Goal: Task Accomplishment & Management: Manage account settings

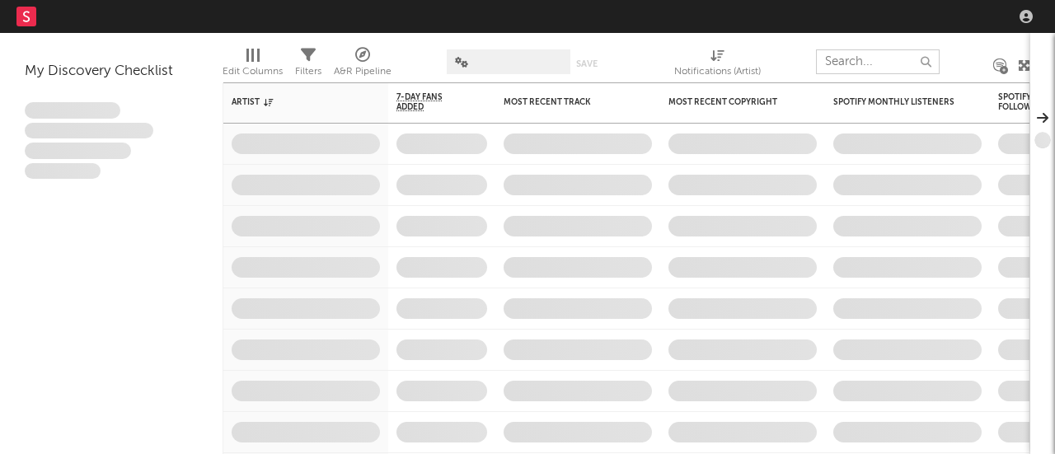
click at [872, 54] on input "text" at bounding box center [878, 61] width 124 height 25
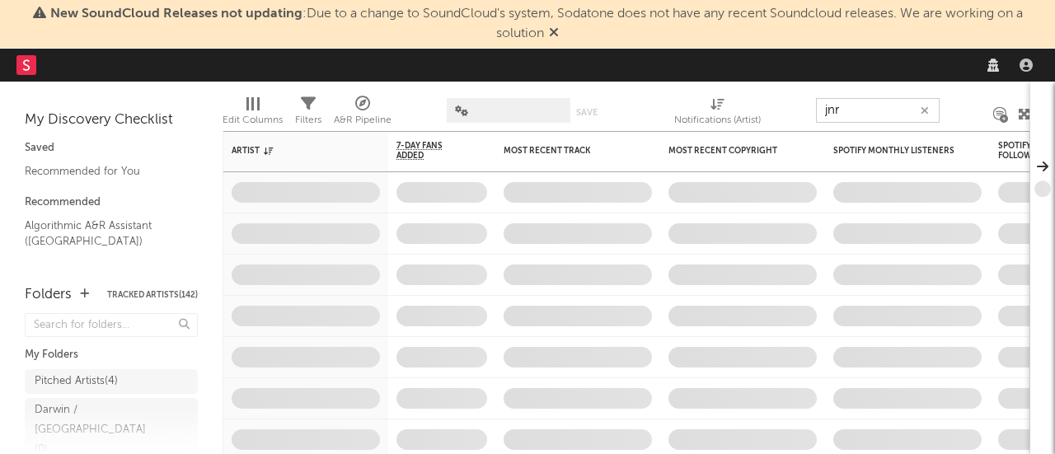
type input "jnr"
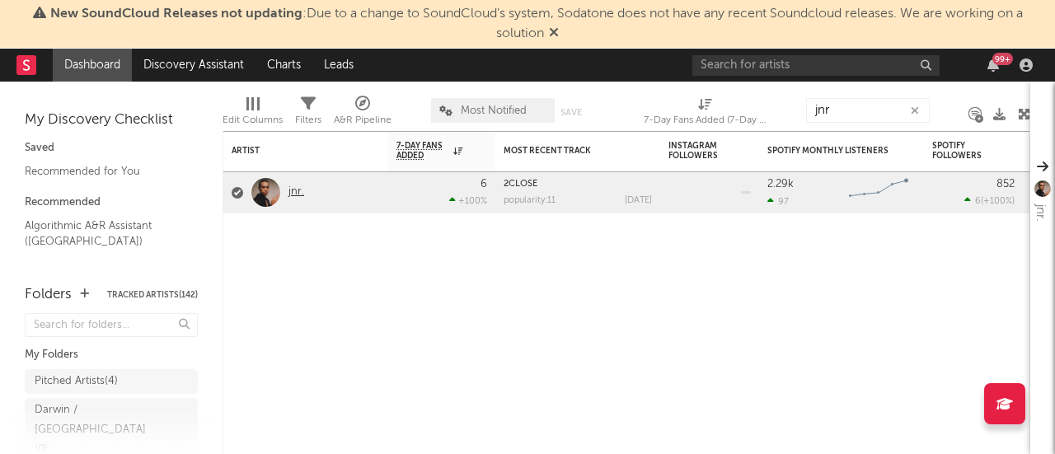
click at [298, 192] on link "jnr." at bounding box center [296, 192] width 16 height 14
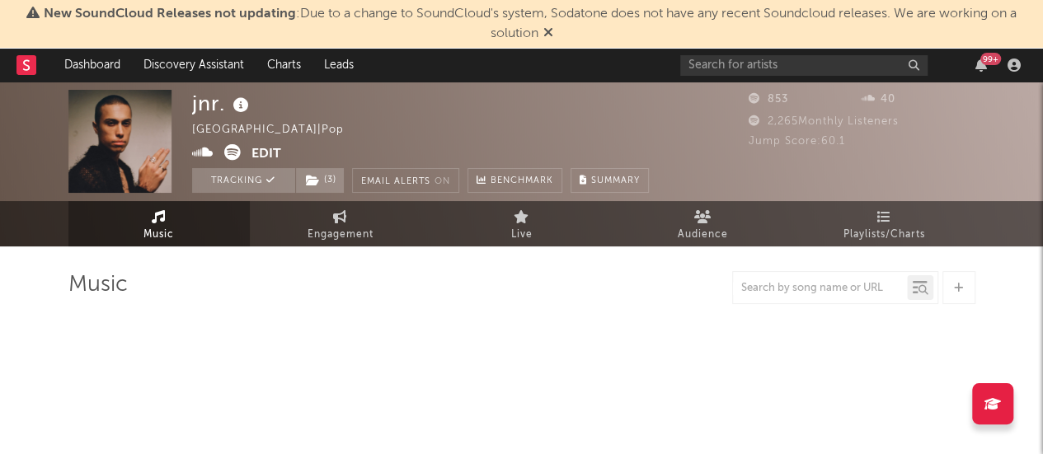
click at [547, 29] on icon at bounding box center [548, 32] width 10 height 13
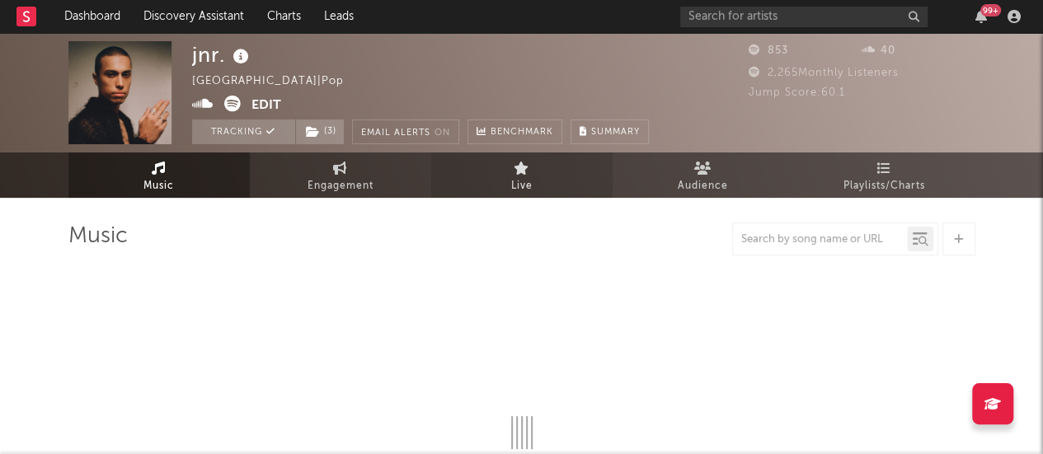
select select "1w"
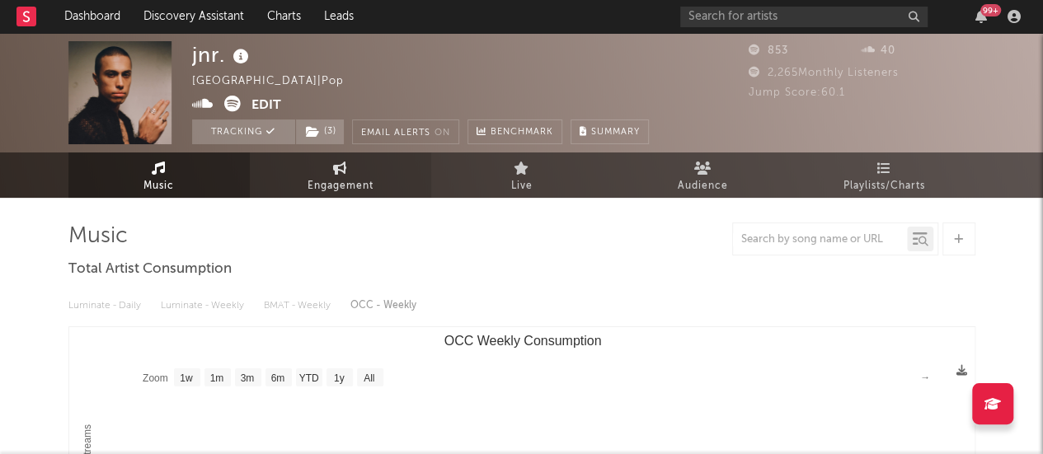
click at [330, 189] on span "Engagement" at bounding box center [340, 186] width 66 height 20
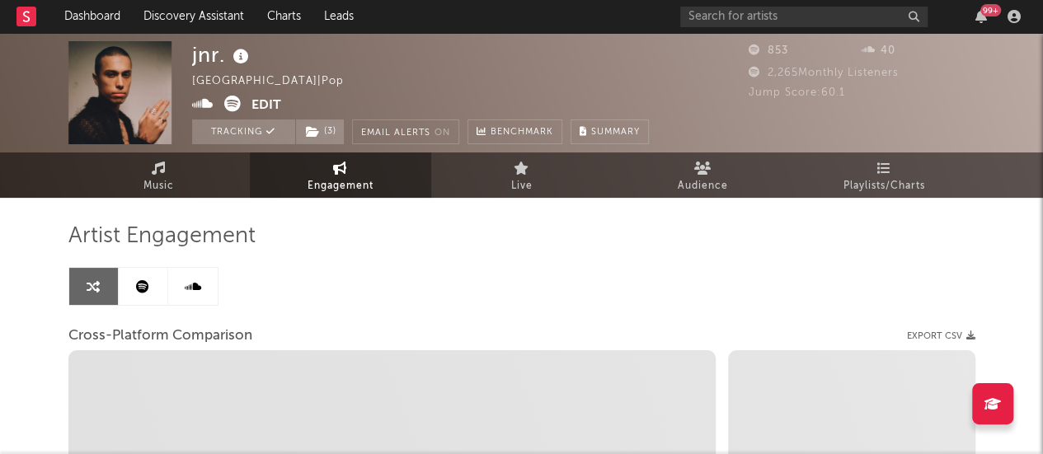
select select "1w"
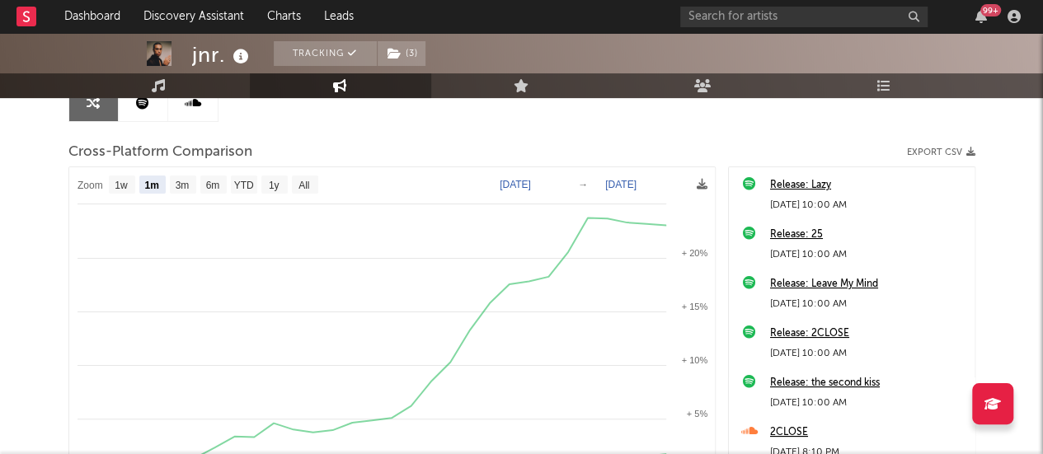
scroll to position [185, 0]
click at [268, 188] on text "1y" at bounding box center [273, 185] width 11 height 12
select select "1y"
type input "[DATE]"
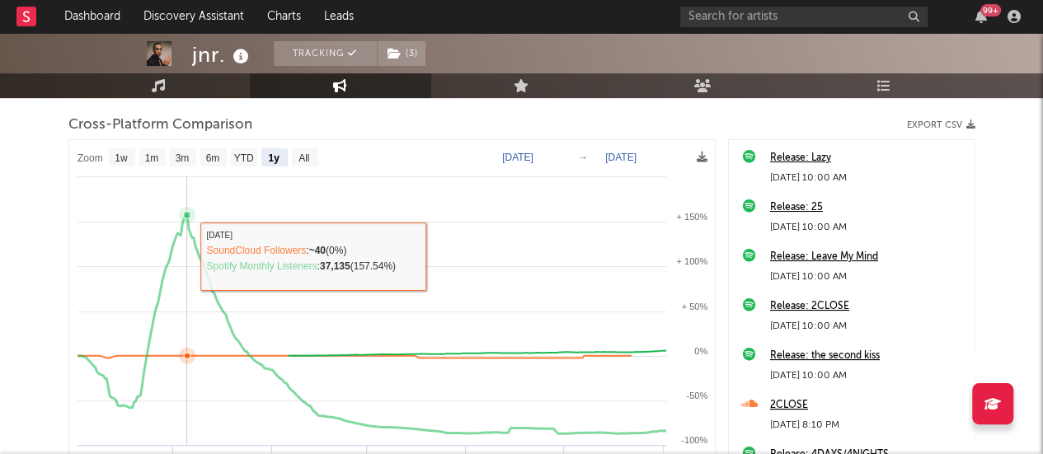
scroll to position [210, 0]
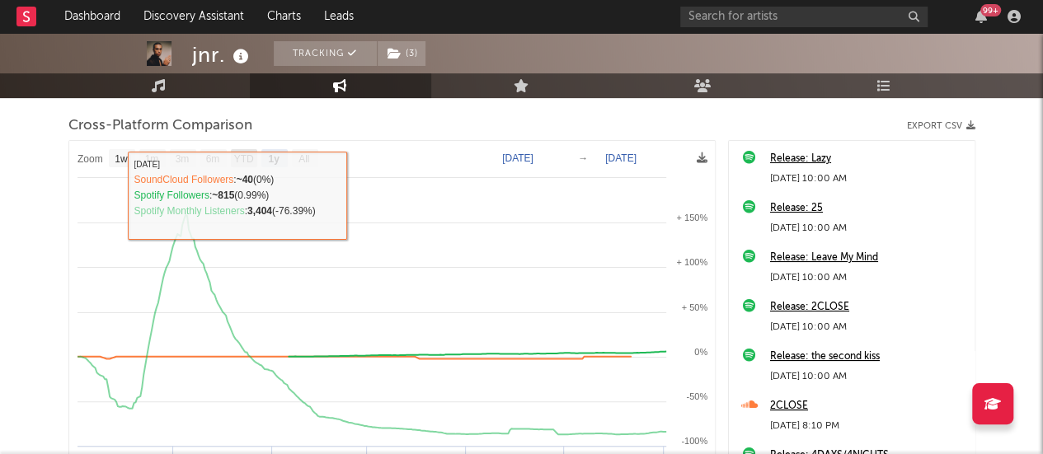
click at [244, 156] on text "YTD" at bounding box center [243, 159] width 20 height 12
select select "YTD"
type input "[DATE]"
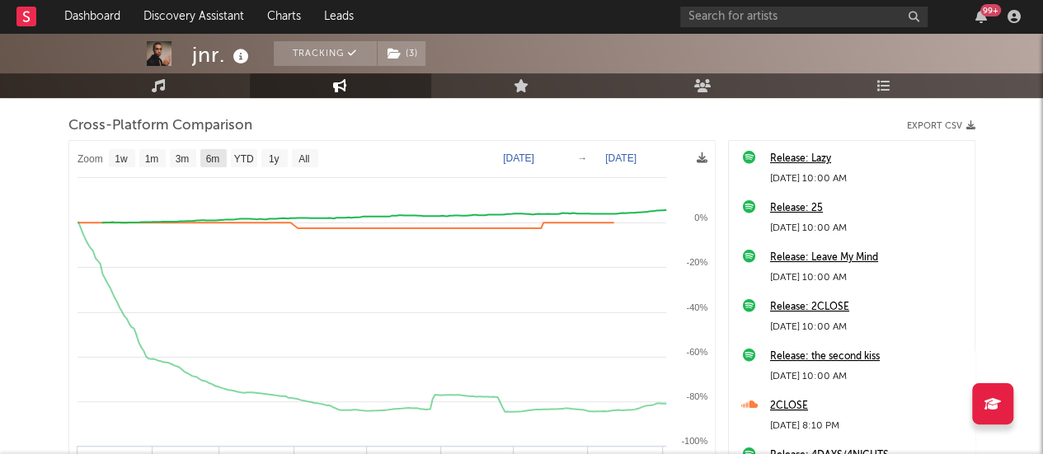
click at [216, 157] on text "6m" at bounding box center [212, 159] width 14 height 12
select select "6m"
type input "[DATE]"
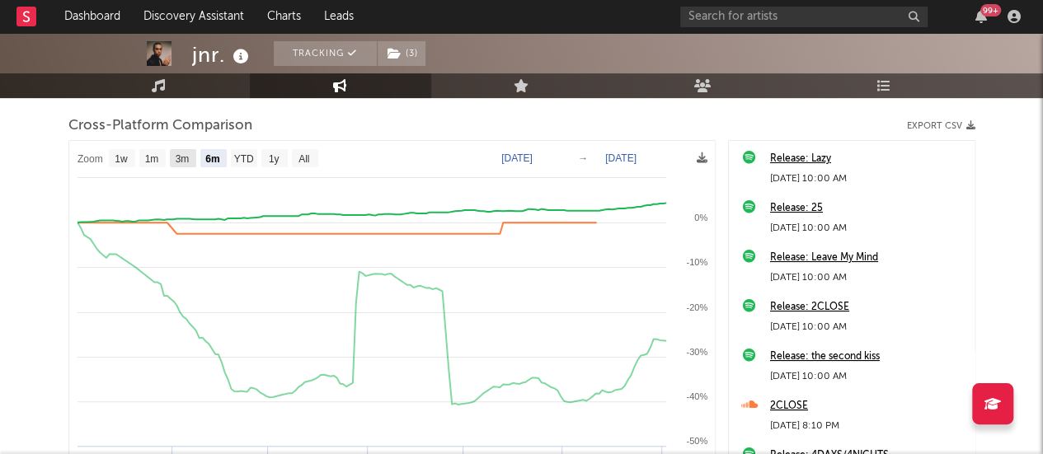
click at [175, 159] on text "3m" at bounding box center [182, 159] width 14 height 12
select select "3m"
type input "[DATE]"
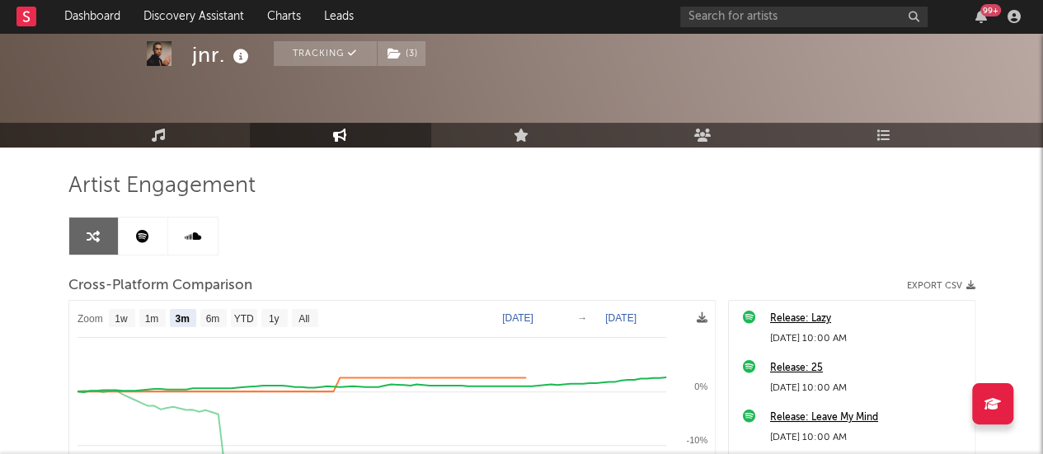
scroll to position [39, 0]
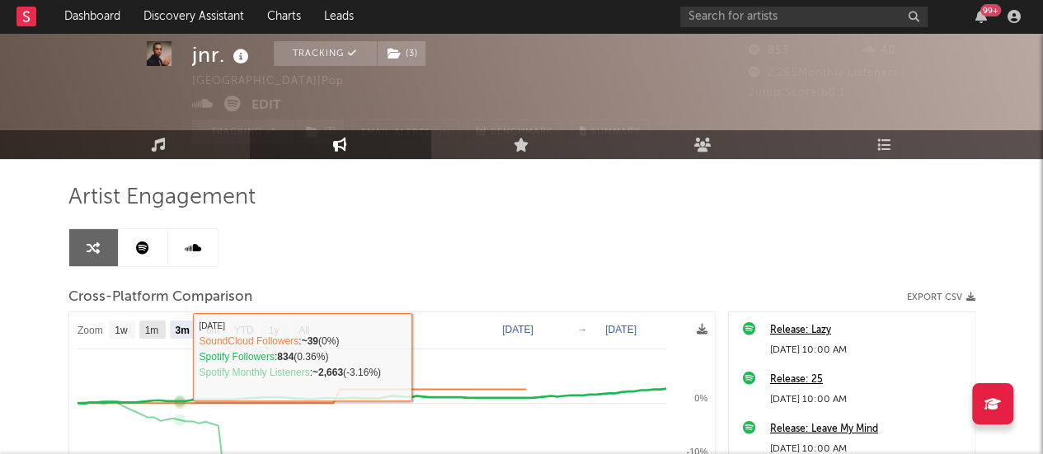
click at [142, 332] on rect at bounding box center [152, 330] width 26 height 18
select select "1m"
type input "[DATE]"
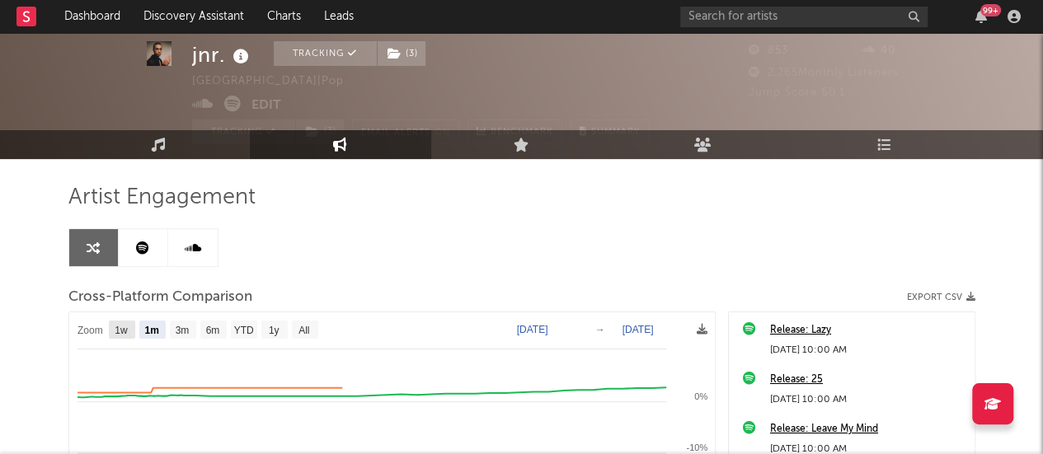
select select "1w"
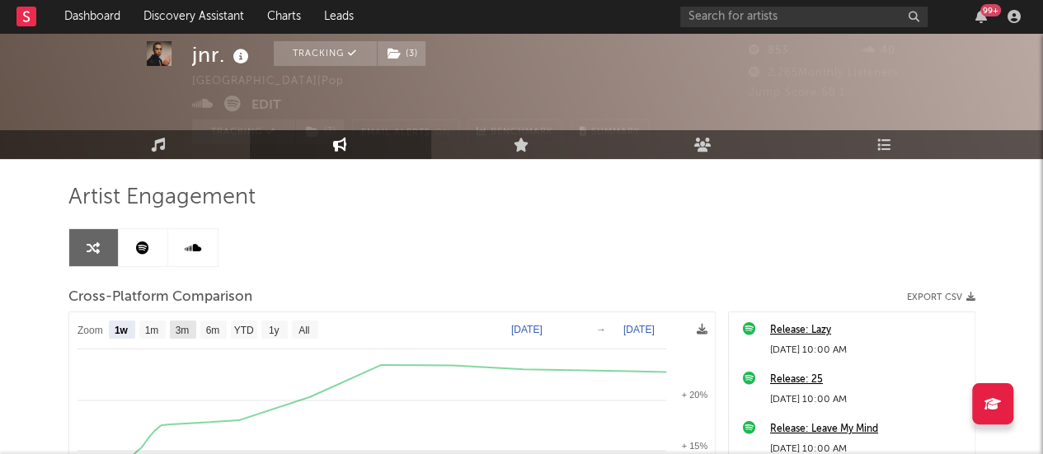
select select "3m"
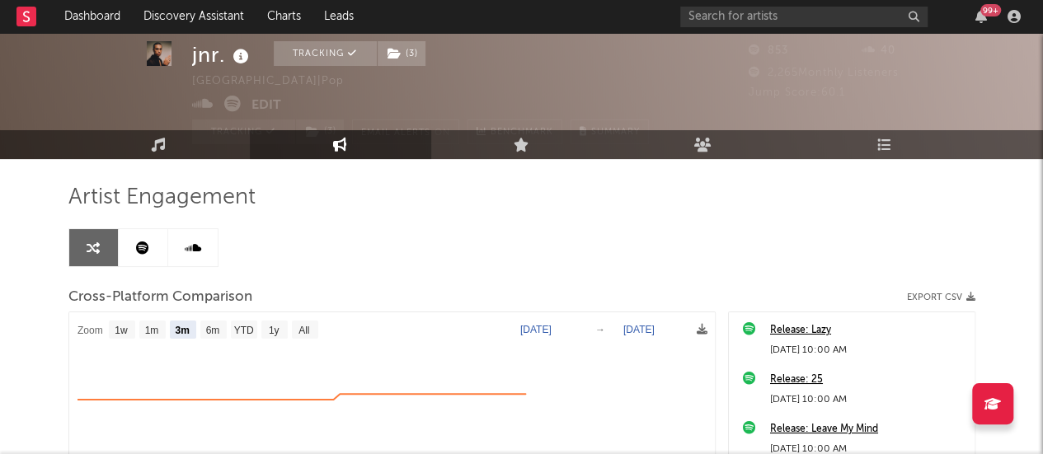
select select "3m"
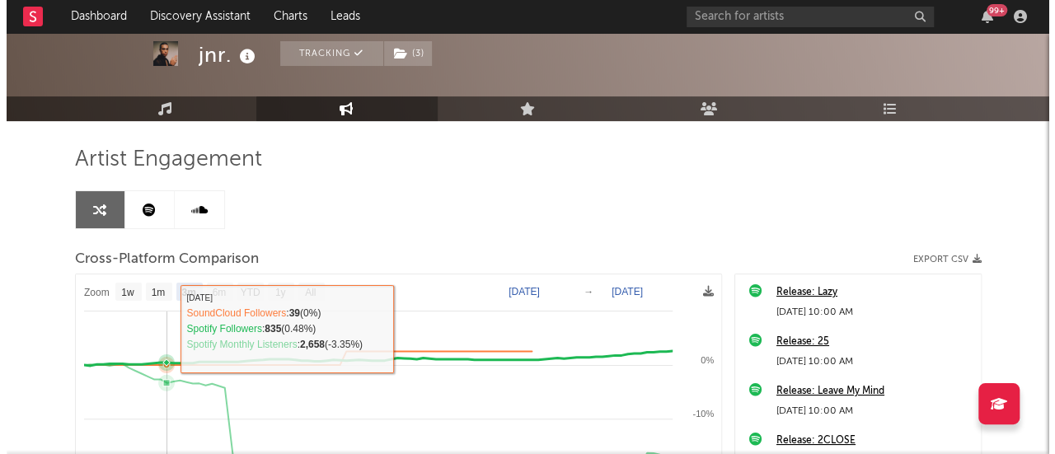
scroll to position [0, 0]
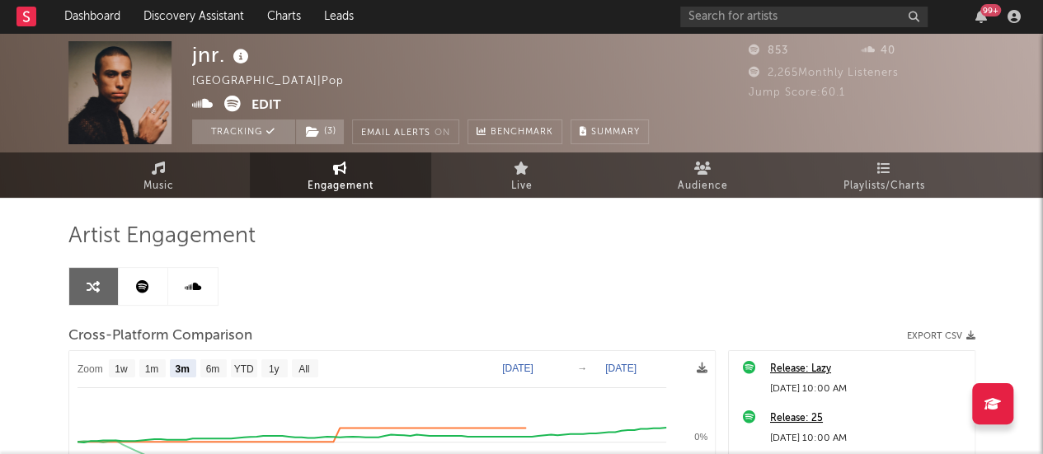
click at [268, 104] on button "Edit" at bounding box center [266, 106] width 30 height 21
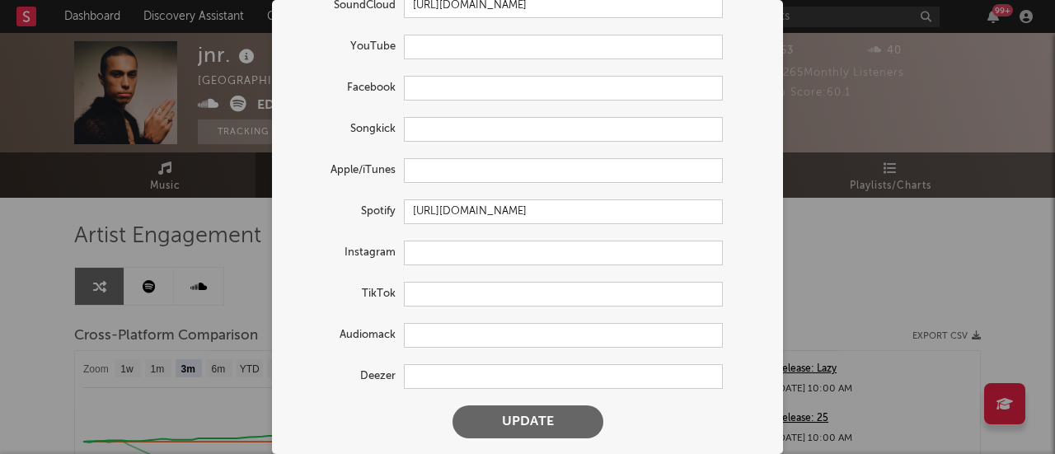
scroll to position [115, 0]
click at [462, 42] on input "text" at bounding box center [563, 47] width 319 height 25
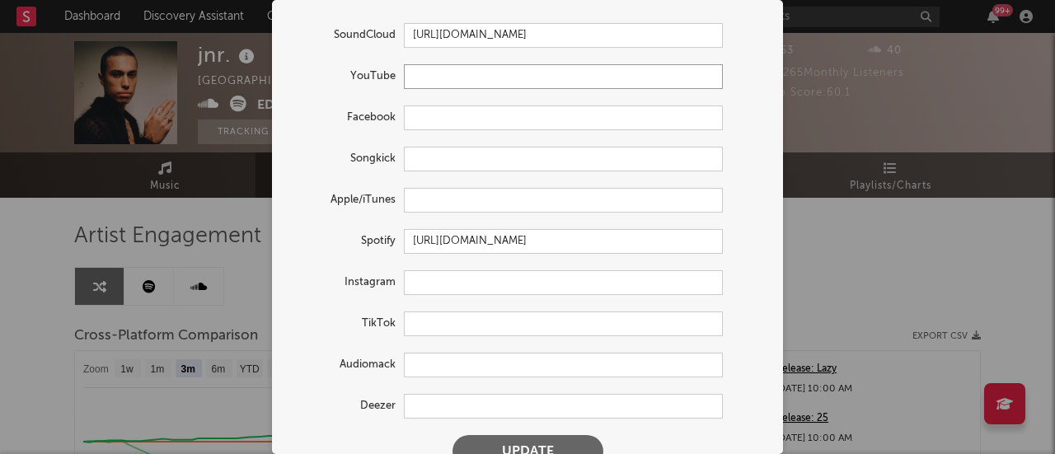
scroll to position [51, 0]
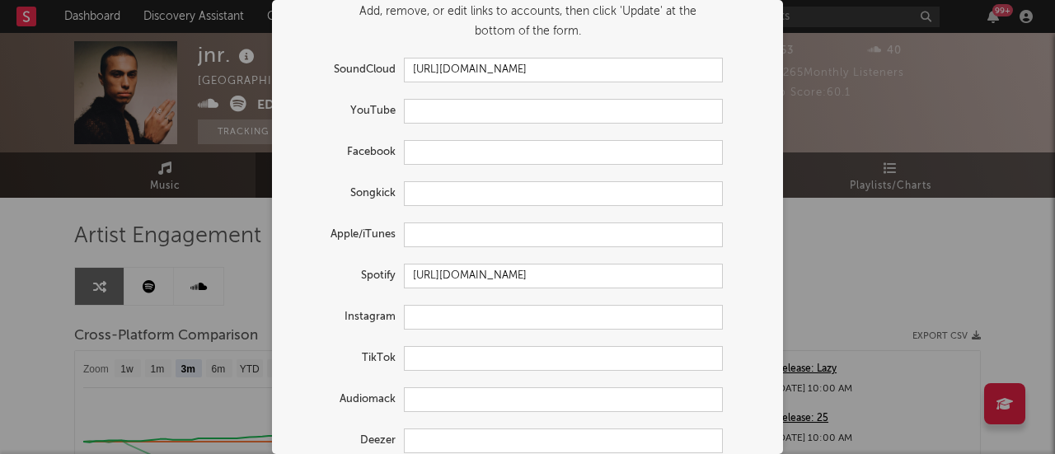
click at [474, 331] on form "Update Accounts Add, remove, or edit links to accounts, then click 'Update' at …" at bounding box center [527, 234] width 494 height 554
click at [462, 312] on input "text" at bounding box center [563, 317] width 319 height 25
click at [503, 328] on input "text" at bounding box center [563, 317] width 319 height 25
click at [504, 328] on input "text" at bounding box center [563, 317] width 319 height 25
paste input "[URL][DOMAIN_NAME]"
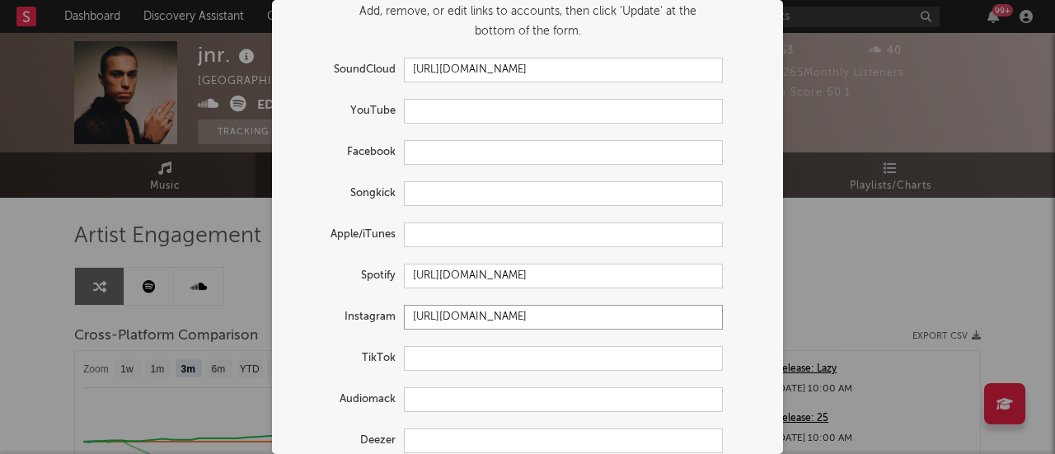
scroll to position [0, 0]
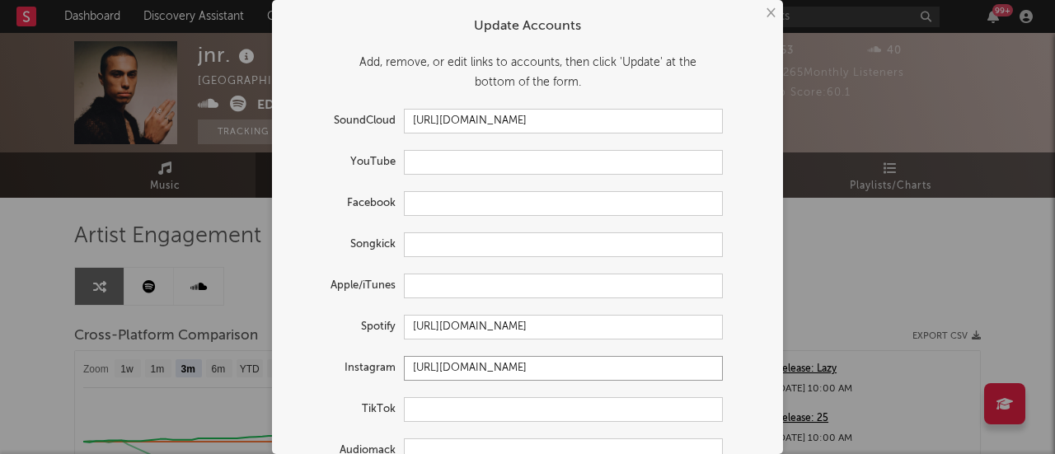
drag, startPoint x: 504, startPoint y: 328, endPoint x: 781, endPoint y: -77, distance: 490.8
click at [781, 0] on html "Dashboard Discovery Assistant Charts Leads 99 + Notifications Settings Mark all…" at bounding box center [527, 449] width 1055 height 898
type input "[URL][DOMAIN_NAME]"
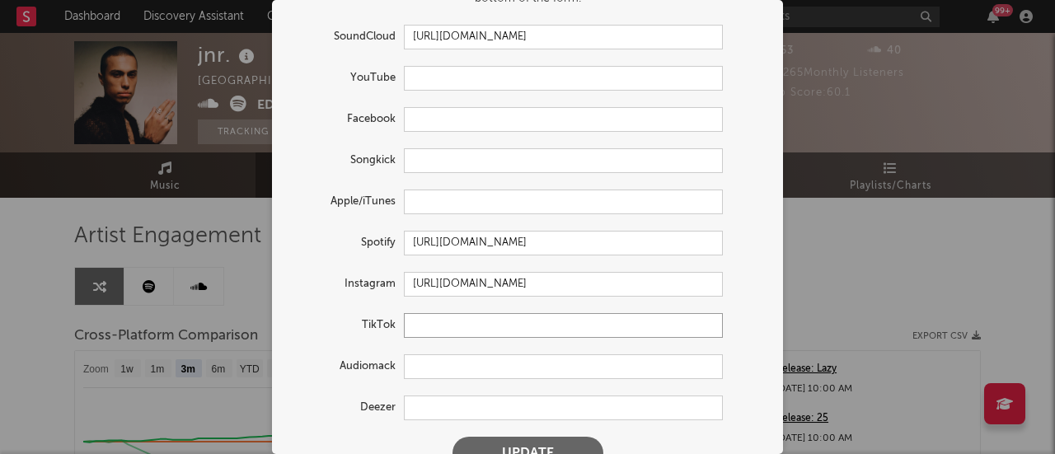
click at [510, 337] on input "text" at bounding box center [563, 325] width 319 height 25
paste input "[URL][DOMAIN_NAME]"
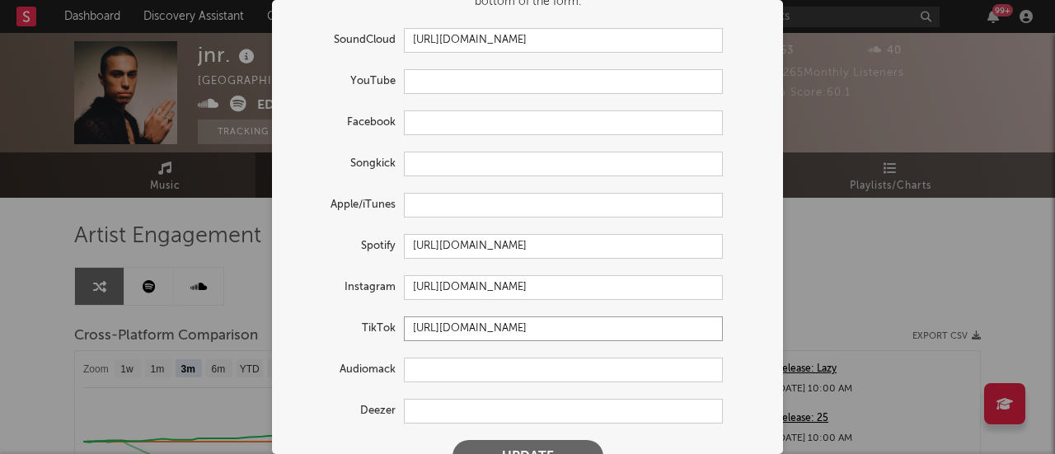
scroll to position [0, 0]
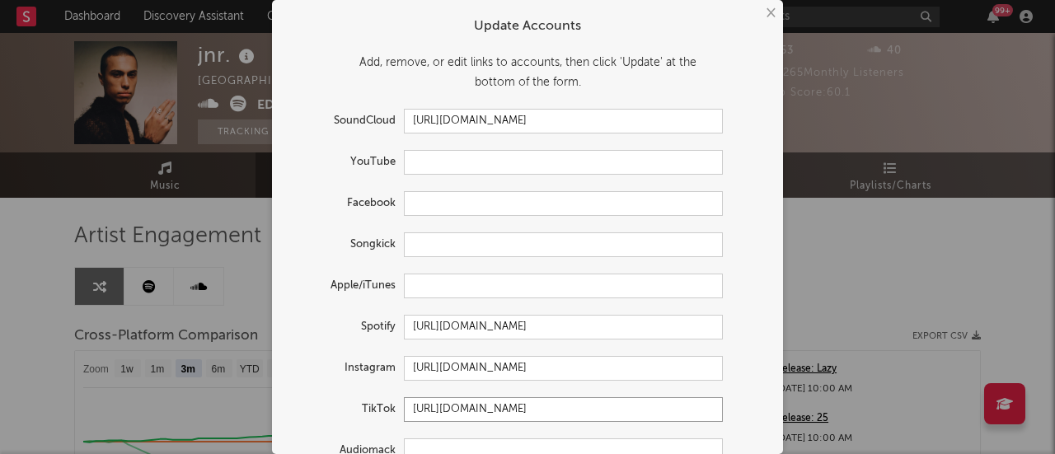
type input "[URL][DOMAIN_NAME]"
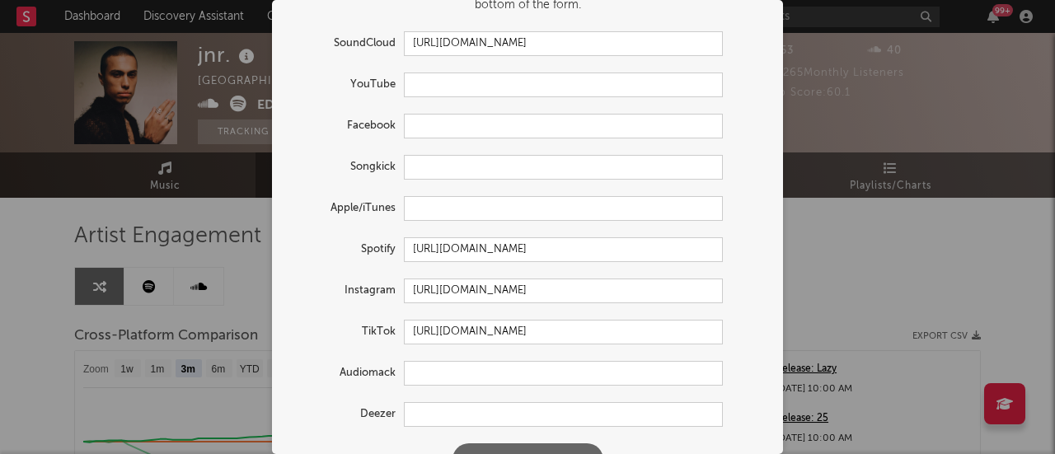
scroll to position [68, 0]
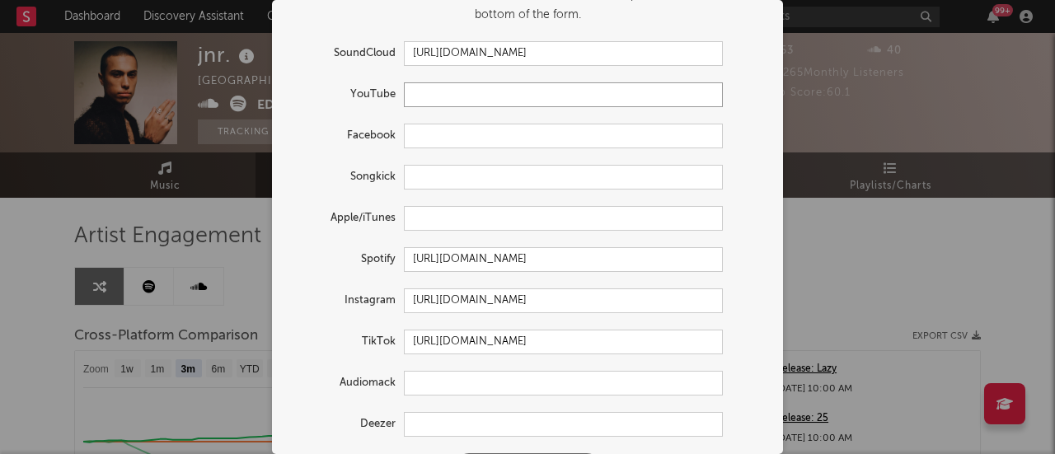
click at [486, 90] on input "text" at bounding box center [563, 94] width 319 height 25
paste input "[URL][DOMAIN_NAME]"
click at [491, 92] on input "[URL][DOMAIN_NAME]" at bounding box center [563, 94] width 319 height 25
type input "[URL][DOMAIN_NAME]"
click at [489, 121] on form "Update Accounts Add, remove, or edit links to accounts, then click 'Update' at …" at bounding box center [527, 218] width 494 height 554
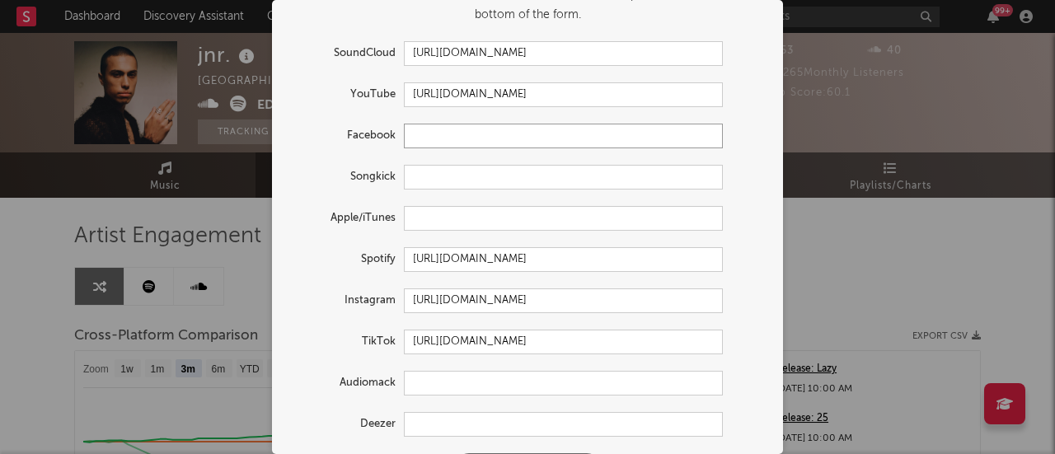
click at [488, 138] on input "text" at bounding box center [563, 136] width 319 height 25
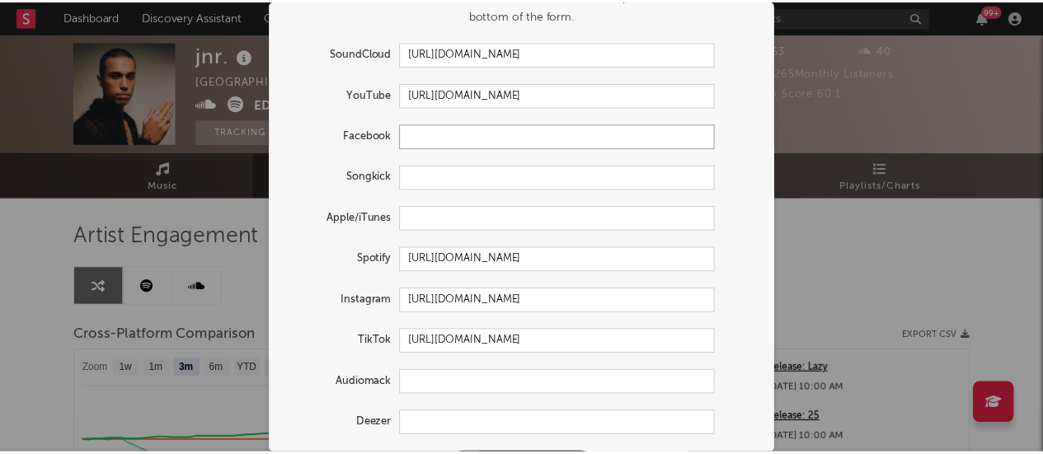
scroll to position [115, 0]
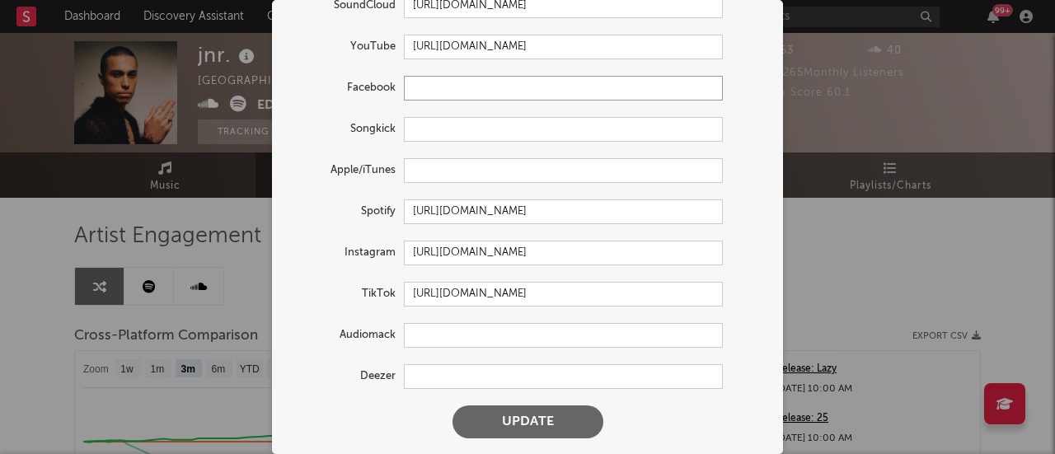
paste input "[URL][DOMAIN_NAME]"
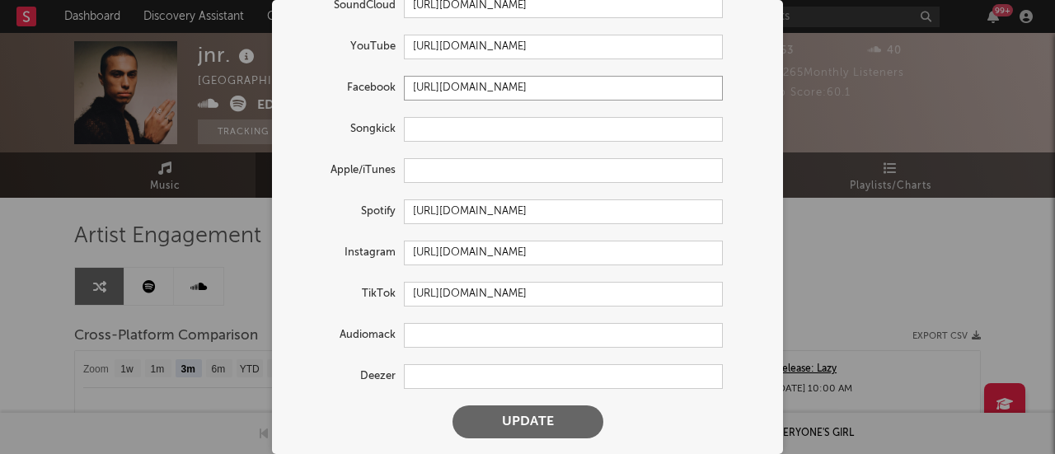
type input "[URL][DOMAIN_NAME]"
click at [561, 421] on button "Update" at bounding box center [527, 421] width 151 height 33
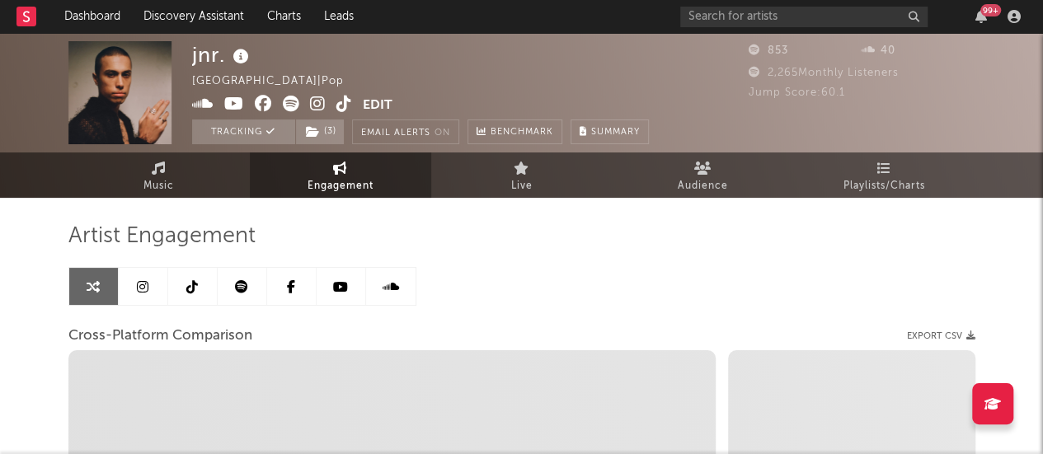
select select "1w"
select select "1m"
